Goal: Task Accomplishment & Management: Complete application form

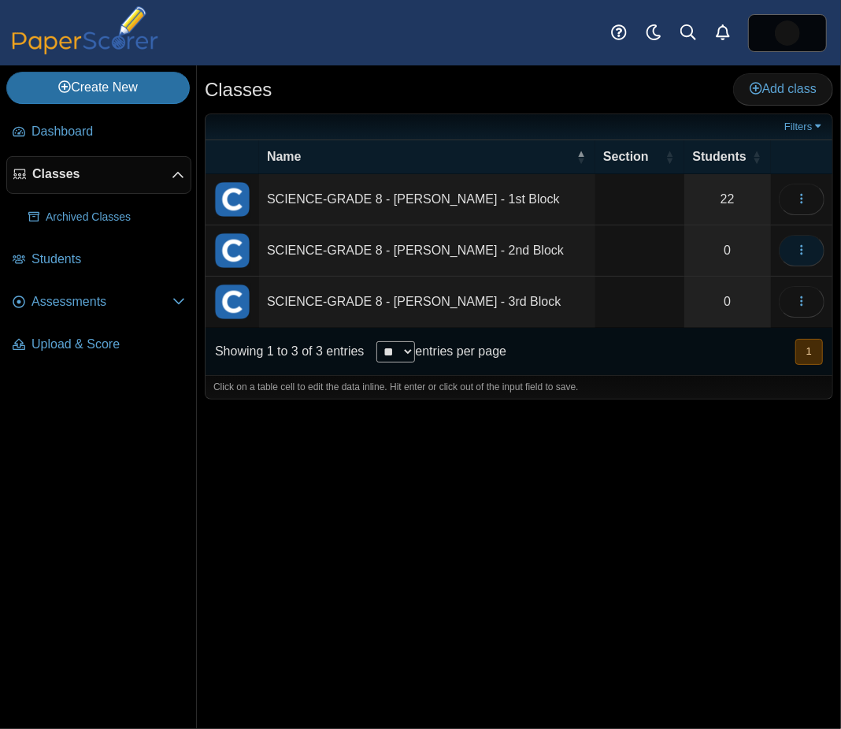
click at [797, 251] on icon "button" at bounding box center [802, 249] width 13 height 13
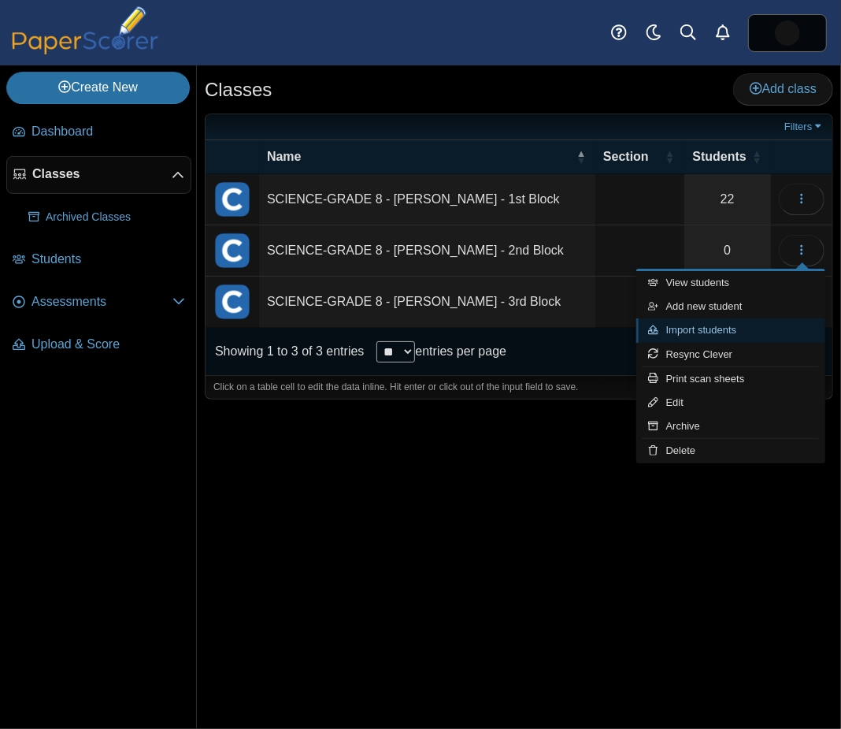
click at [675, 337] on link "Import students" at bounding box center [731, 330] width 189 height 24
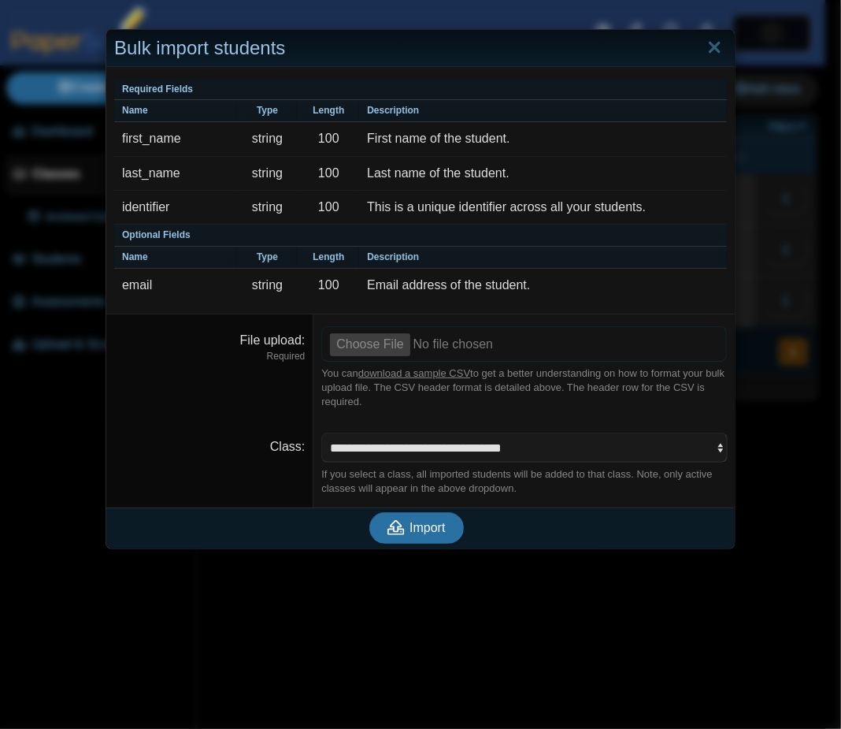
click at [353, 342] on input "File upload" at bounding box center [524, 343] width 406 height 35
type input "**********"
click at [429, 521] on span "Import" at bounding box center [427, 527] width 35 height 13
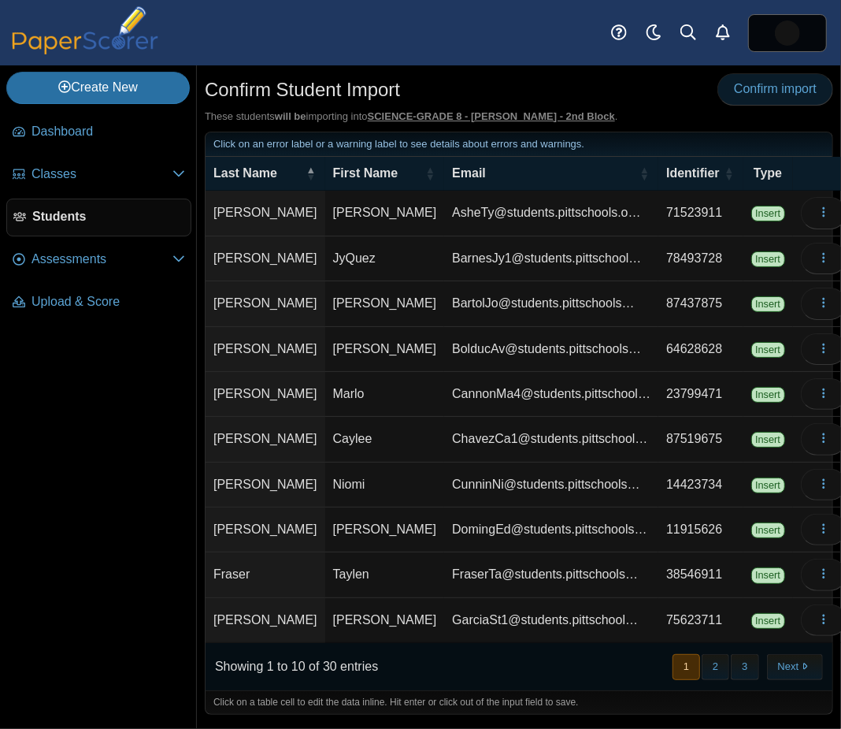
click at [738, 89] on span "Confirm import" at bounding box center [775, 88] width 83 height 13
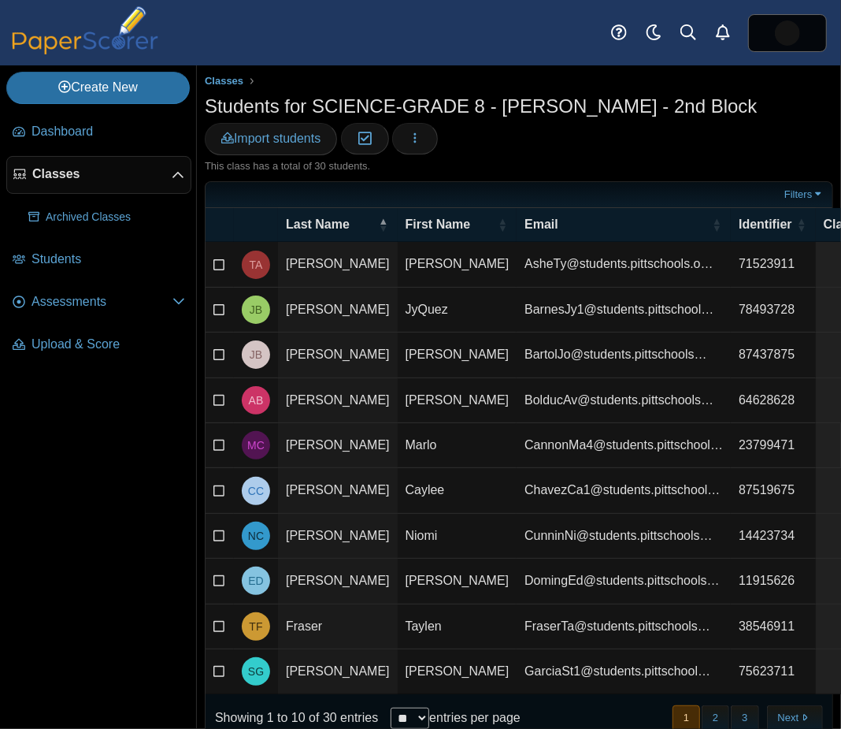
click at [76, 171] on span "Classes" at bounding box center [101, 173] width 139 height 17
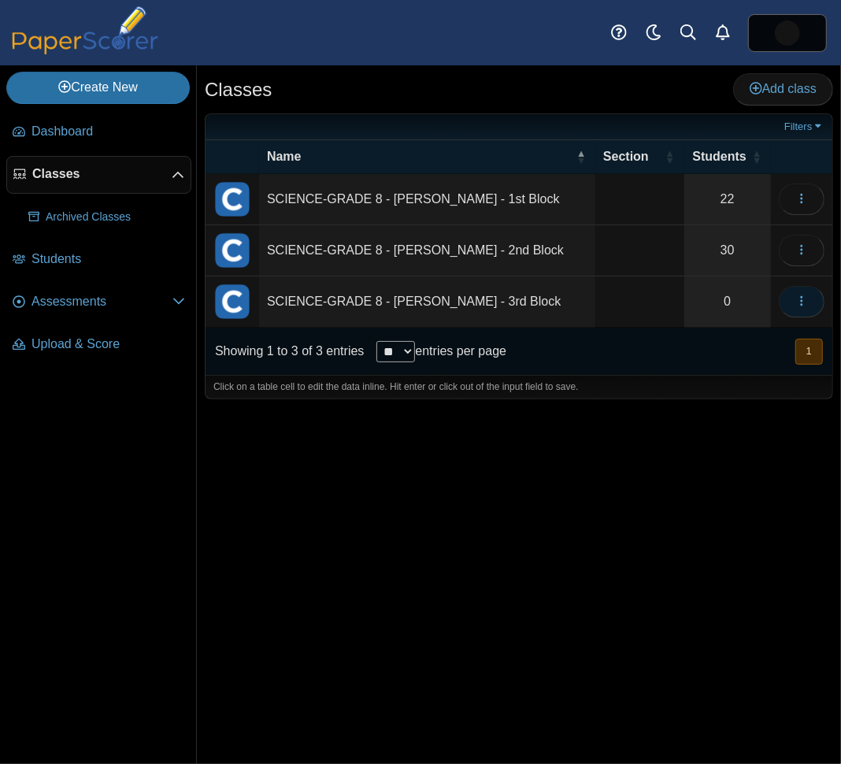
click at [799, 303] on icon "button" at bounding box center [802, 301] width 13 height 13
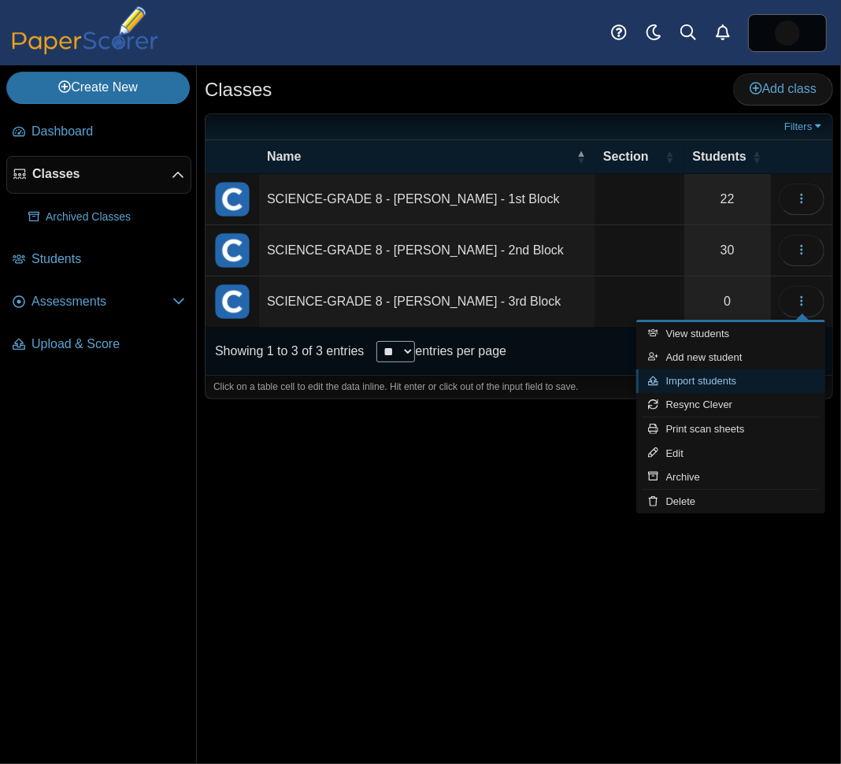
click at [688, 385] on link "Import students" at bounding box center [731, 382] width 189 height 24
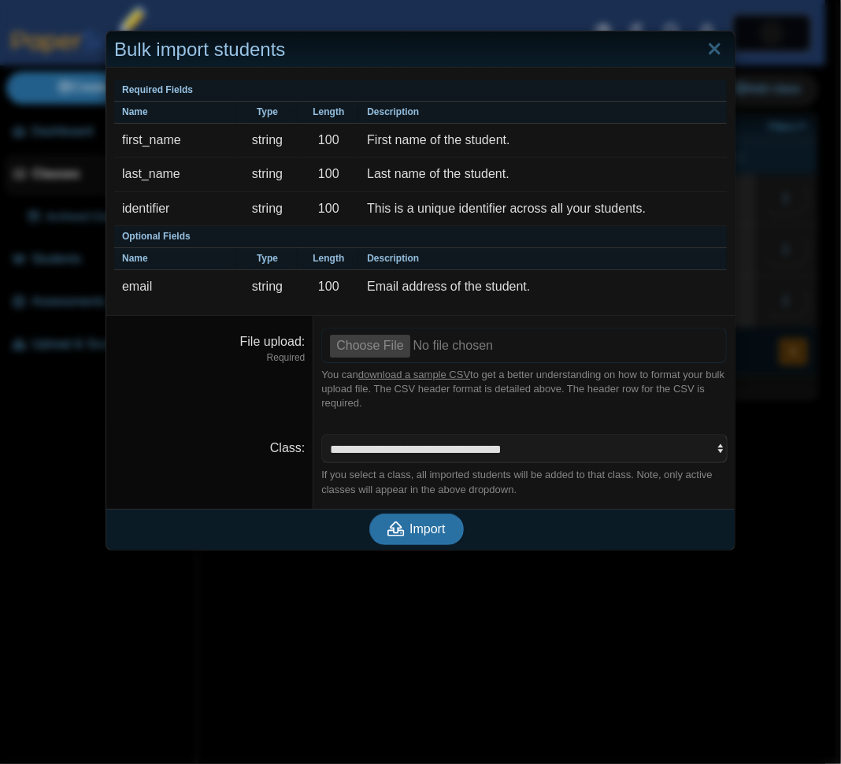
click at [359, 344] on input "File upload" at bounding box center [524, 345] width 406 height 35
type input "**********"
click at [415, 524] on span "Import" at bounding box center [427, 528] width 35 height 13
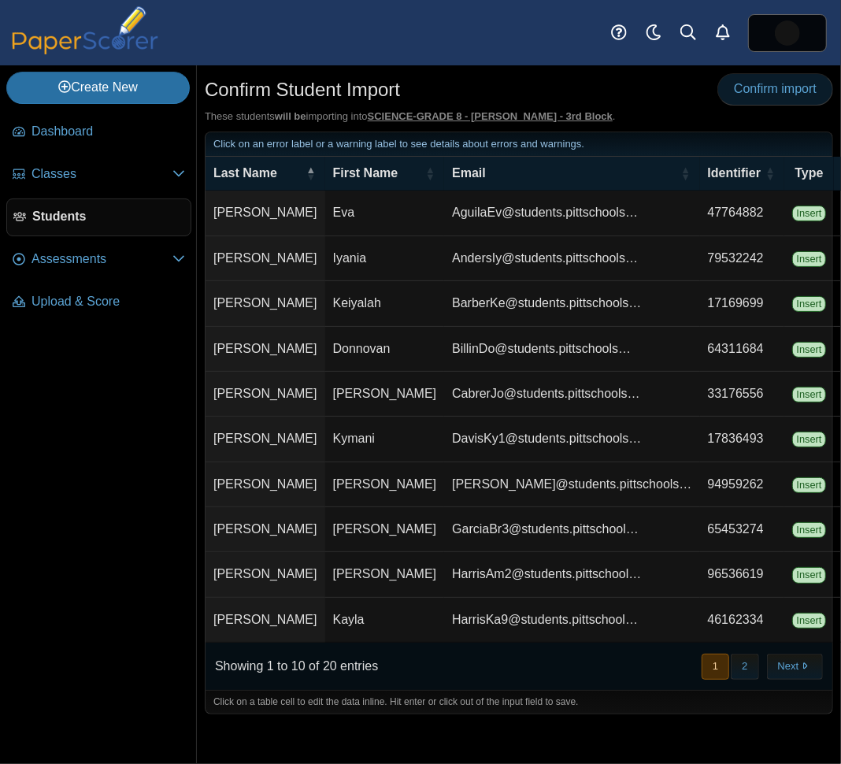
click at [769, 91] on span "Confirm import" at bounding box center [775, 88] width 83 height 13
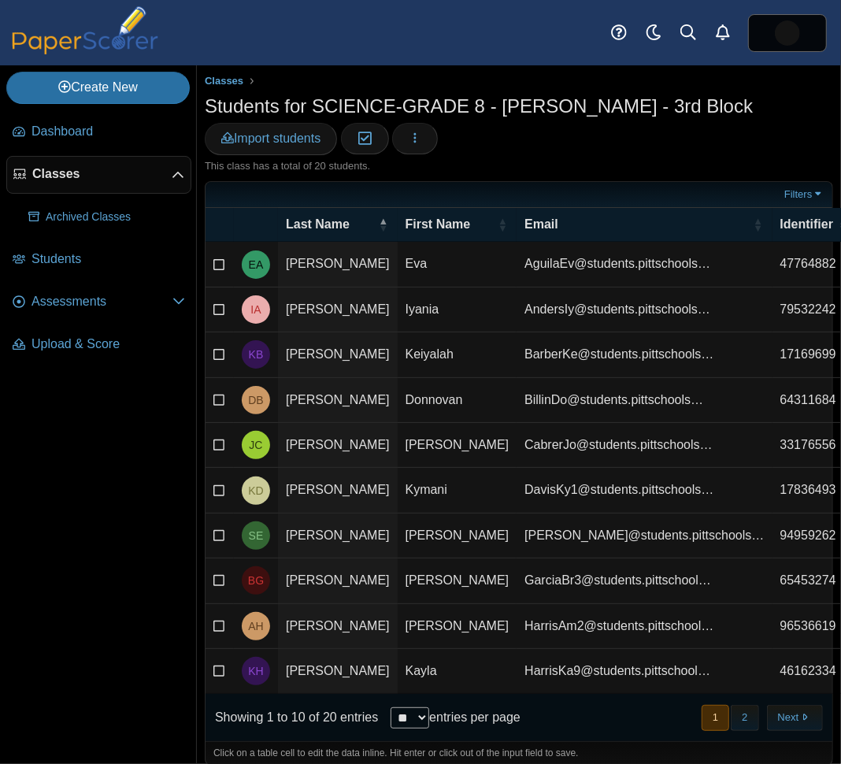
click at [29, 169] on link "Classes" at bounding box center [98, 175] width 185 height 38
